Goal: Transaction & Acquisition: Purchase product/service

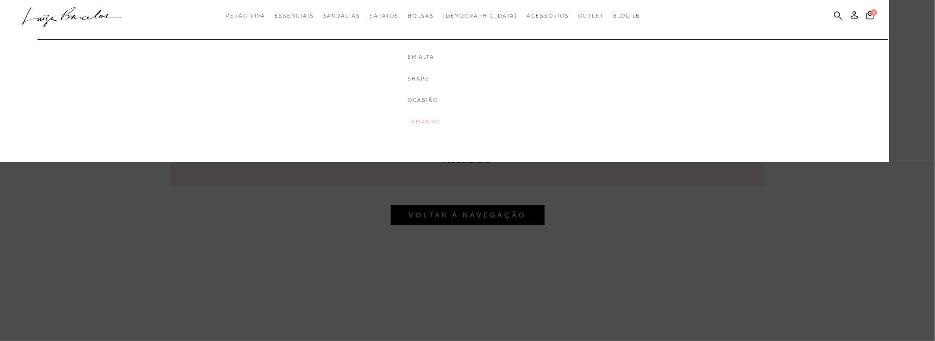
click at [441, 122] on link "Tamanho" at bounding box center [444, 122] width 74 height 8
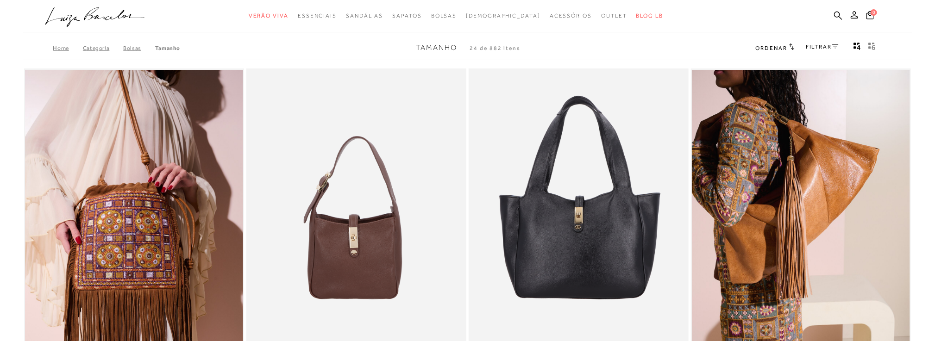
click at [872, 45] on icon "gridText6Desc" at bounding box center [871, 46] width 7 height 8
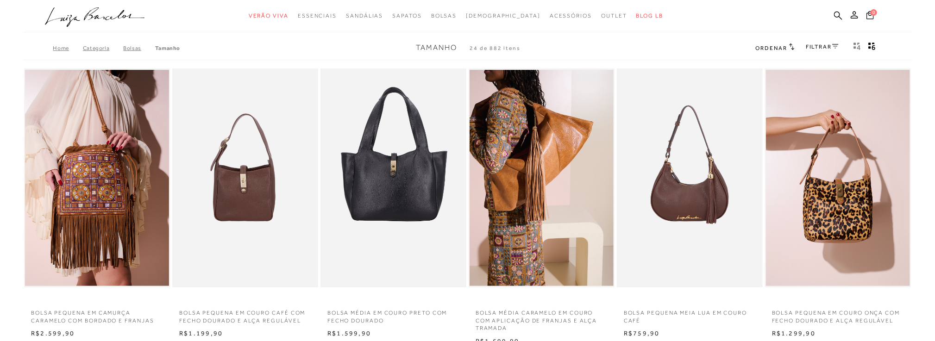
click at [814, 47] on link "FILTRAR" at bounding box center [822, 47] width 32 height 6
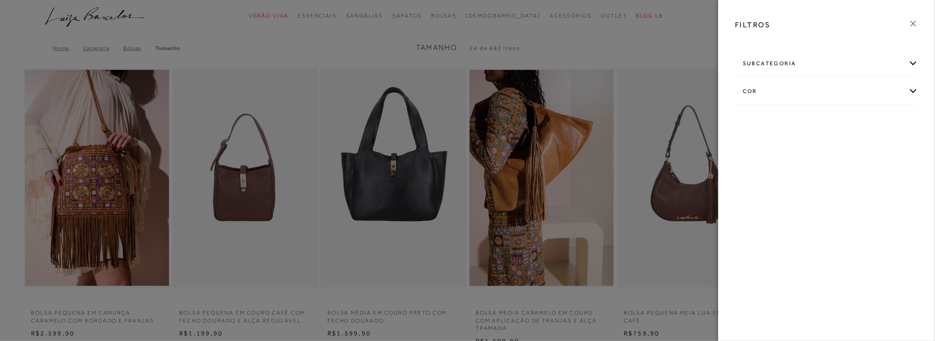
click at [806, 76] on div "subcategoria Grande Média Pequena" at bounding box center [826, 63] width 183 height 25
click at [802, 69] on div "subcategoria" at bounding box center [826, 63] width 182 height 25
click at [775, 88] on span "Média" at bounding box center [773, 88] width 15 height 7
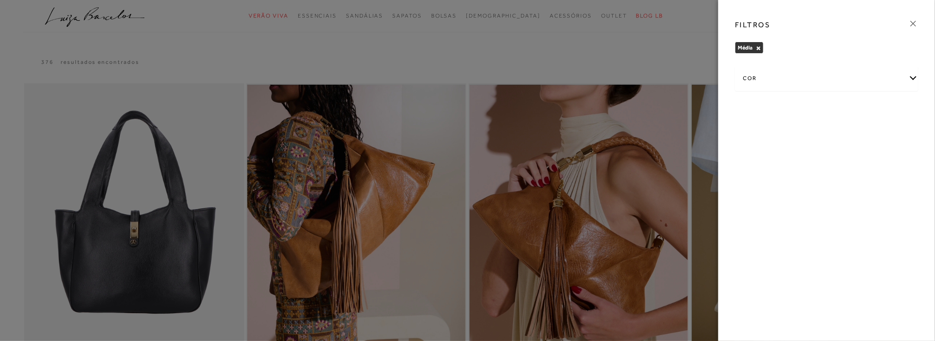
click at [758, 45] on button "×" at bounding box center [758, 48] width 5 height 6
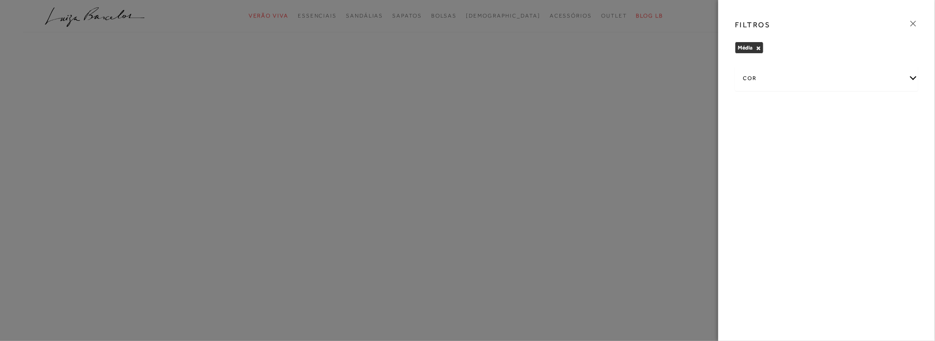
click at [758, 47] on button "×" at bounding box center [758, 48] width 5 height 6
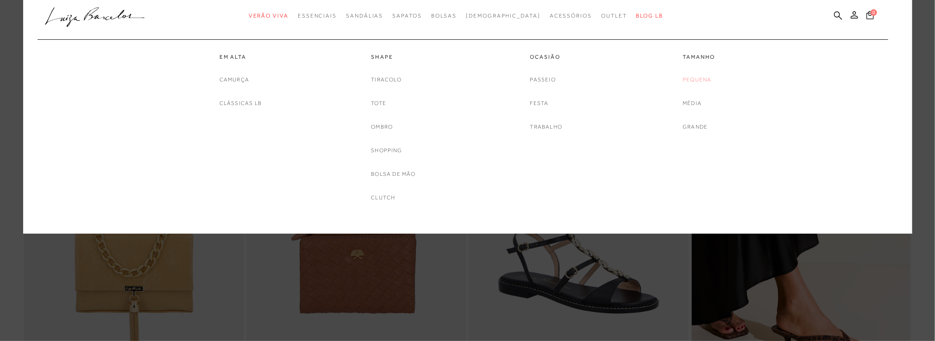
click at [702, 79] on link "Pequena" at bounding box center [697, 80] width 29 height 10
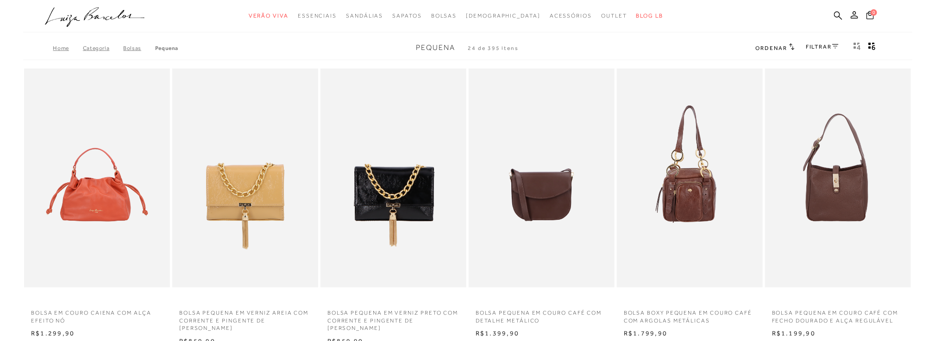
click at [816, 49] on link "FILTRAR" at bounding box center [822, 47] width 32 height 6
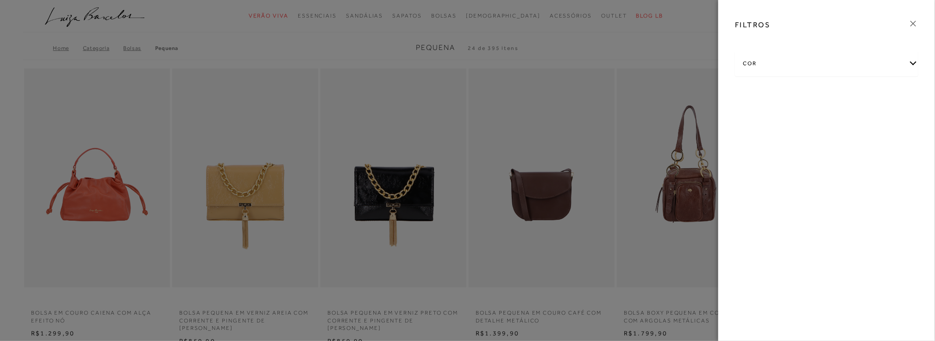
click at [806, 65] on div "cor" at bounding box center [826, 63] width 182 height 25
click at [757, 157] on link "Ver mais..." at bounding box center [759, 158] width 25 height 7
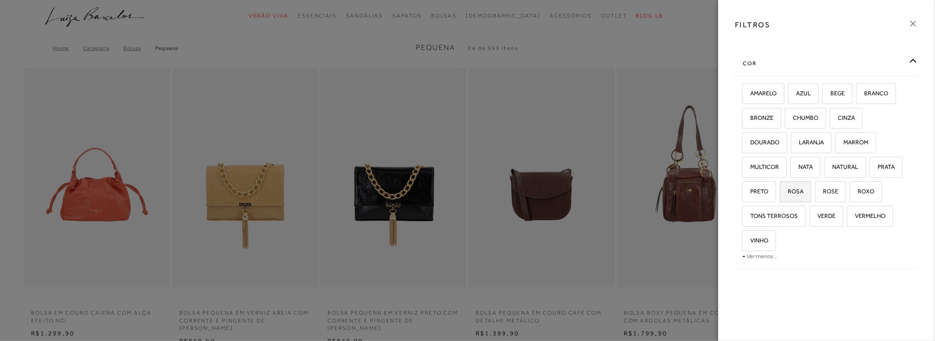
click at [811, 182] on label "ROSA" at bounding box center [795, 192] width 31 height 20
click at [788, 188] on input "ROSA" at bounding box center [782, 192] width 9 height 9
checkbox input "true"
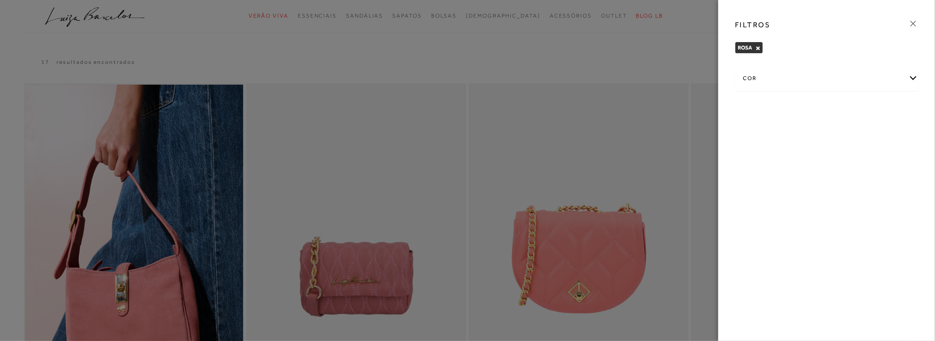
click at [652, 54] on div at bounding box center [467, 170] width 935 height 341
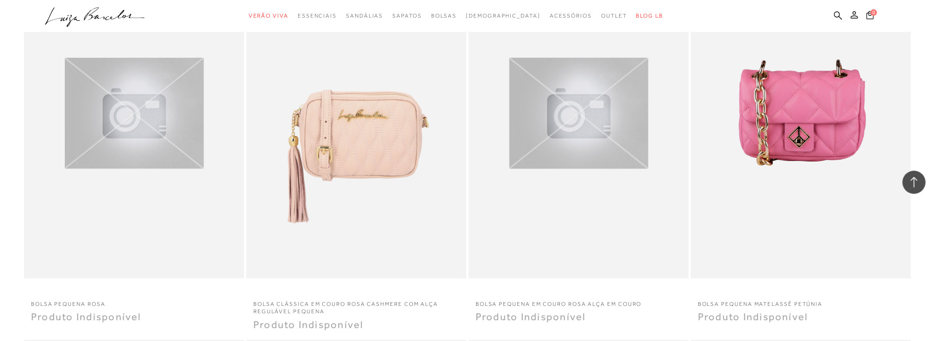
scroll to position [556, 0]
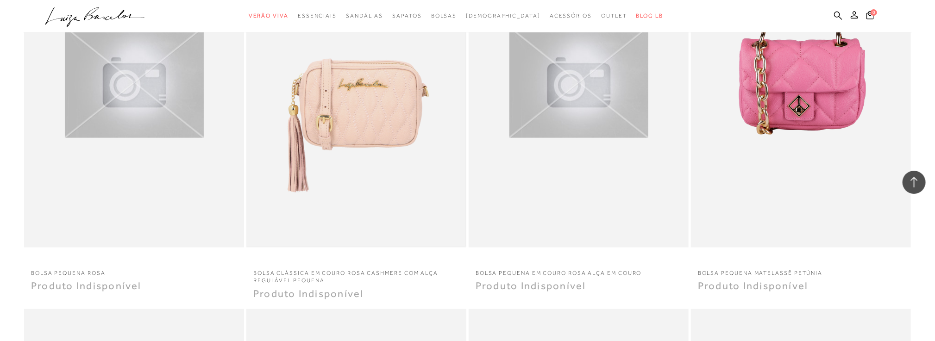
click at [350, 128] on img at bounding box center [356, 82] width 218 height 327
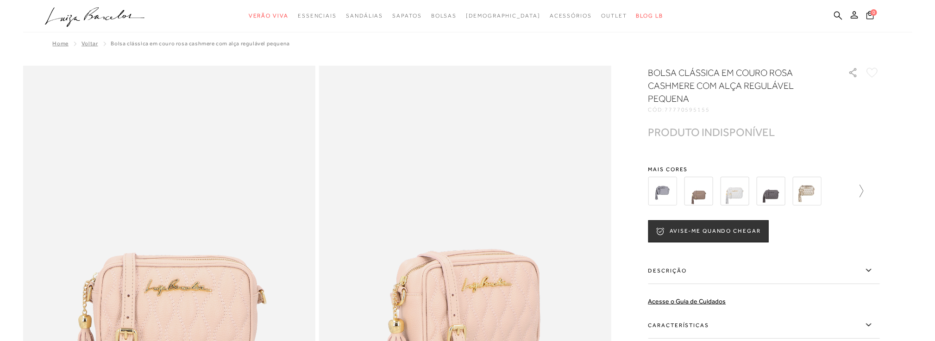
click at [860, 189] on icon at bounding box center [857, 191] width 13 height 13
click at [860, 189] on div at bounding box center [761, 191] width 199 height 34
click at [872, 189] on icon at bounding box center [873, 191] width 13 height 13
click at [877, 191] on icon at bounding box center [873, 191] width 13 height 13
click at [877, 191] on div at bounding box center [764, 191] width 232 height 34
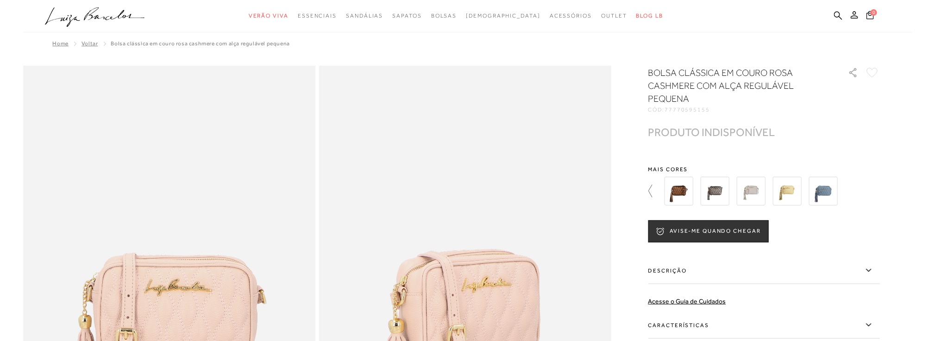
click at [650, 190] on icon at bounding box center [654, 191] width 13 height 13
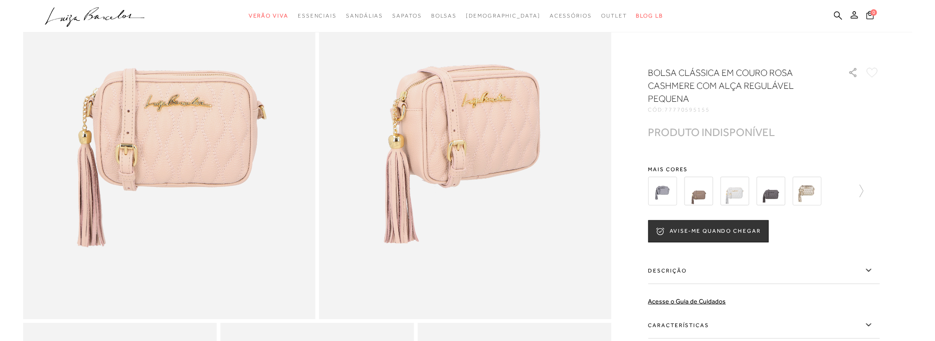
scroll to position [185, 0]
click at [734, 273] on label "Descrição" at bounding box center [764, 270] width 232 height 27
click at [0, 0] on input "Descrição" at bounding box center [0, 0] width 0 height 0
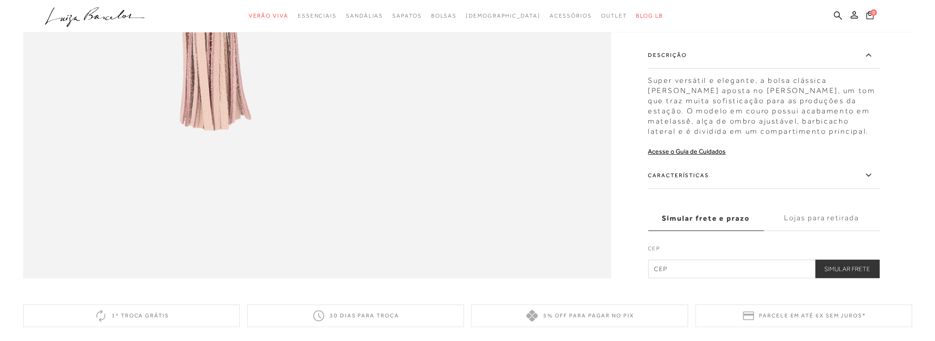
scroll to position [1482, 0]
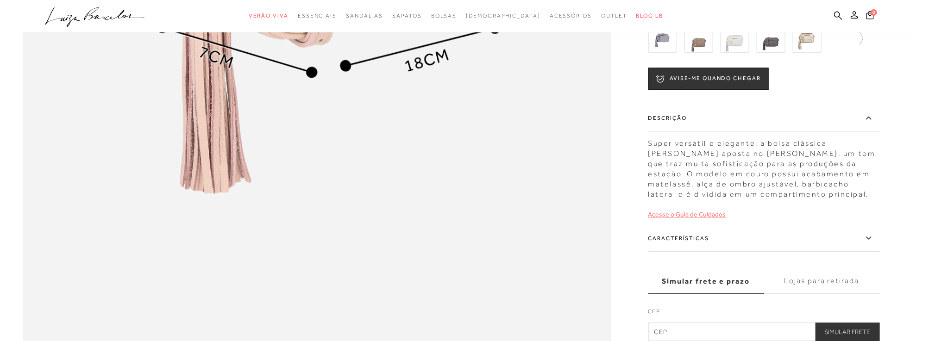
click at [693, 213] on link "Acesse o Guia de Cuidados" at bounding box center [687, 214] width 78 height 7
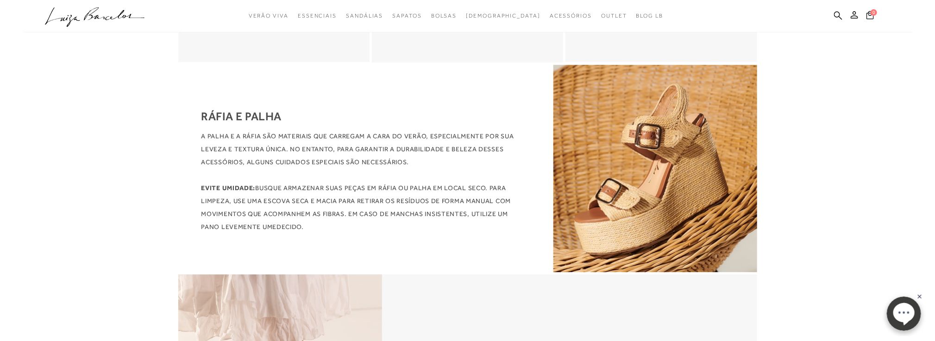
scroll to position [1482, 0]
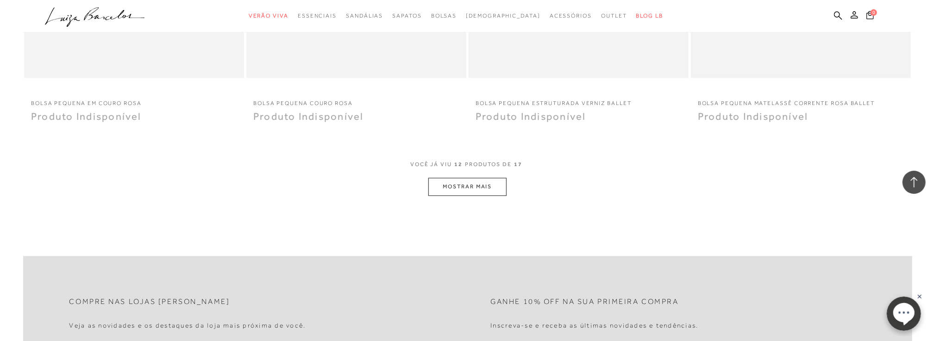
scroll to position [1158, 0]
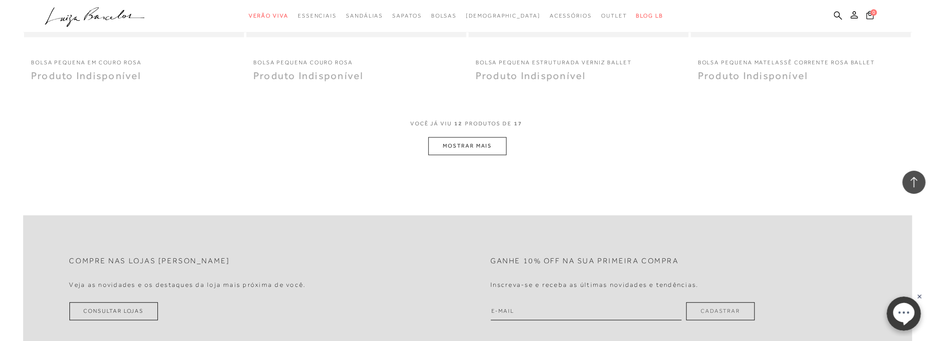
click at [464, 143] on button "MOSTRAR MAIS" at bounding box center [467, 146] width 78 height 18
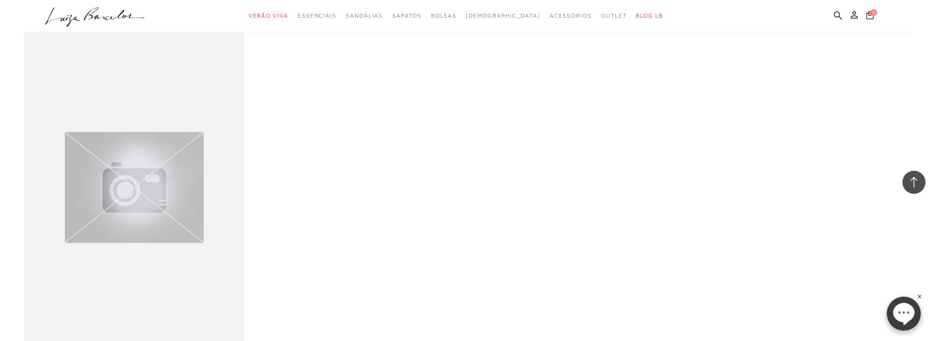
scroll to position [1667, 0]
